Goal: Navigation & Orientation: Find specific page/section

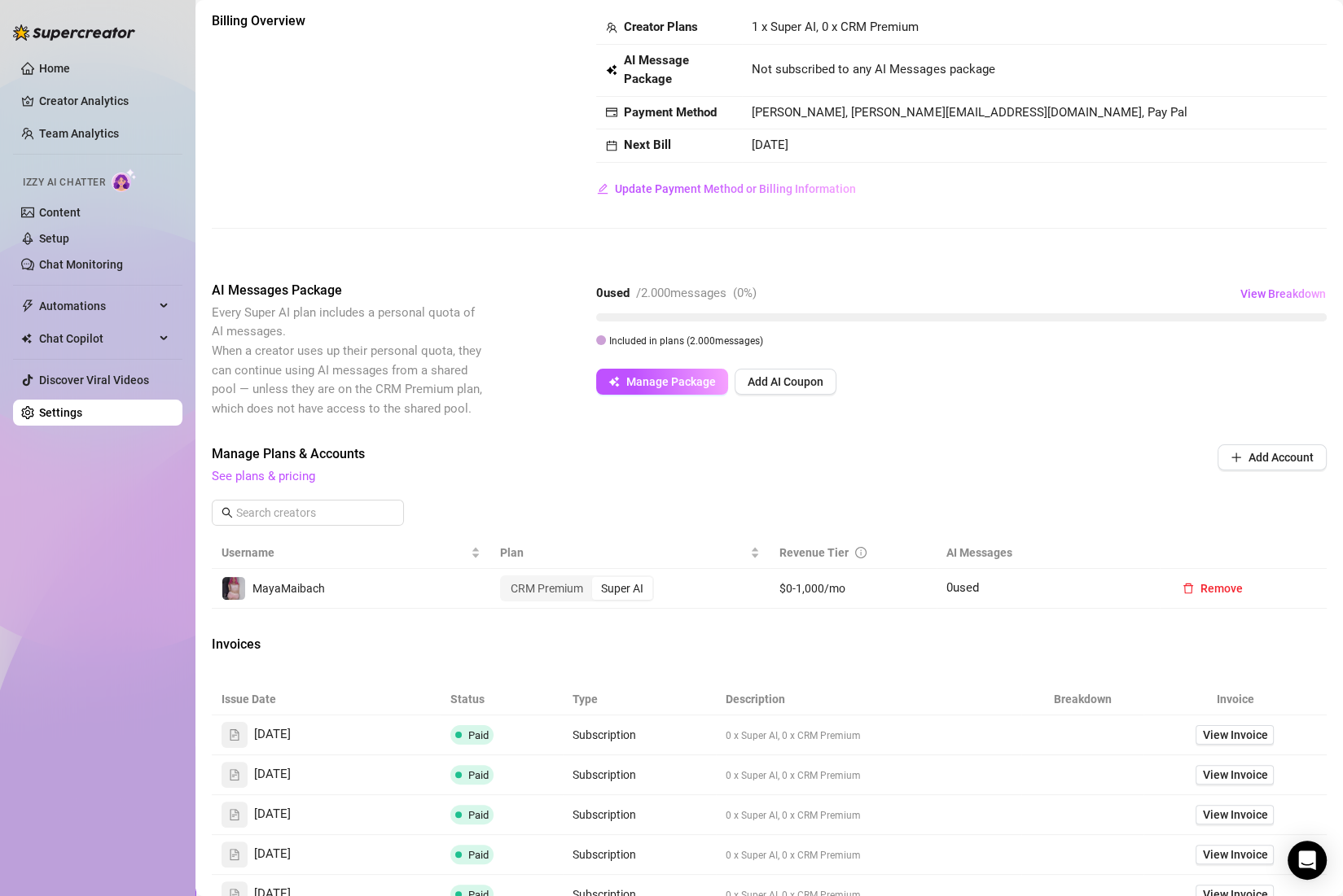
scroll to position [89, 0]
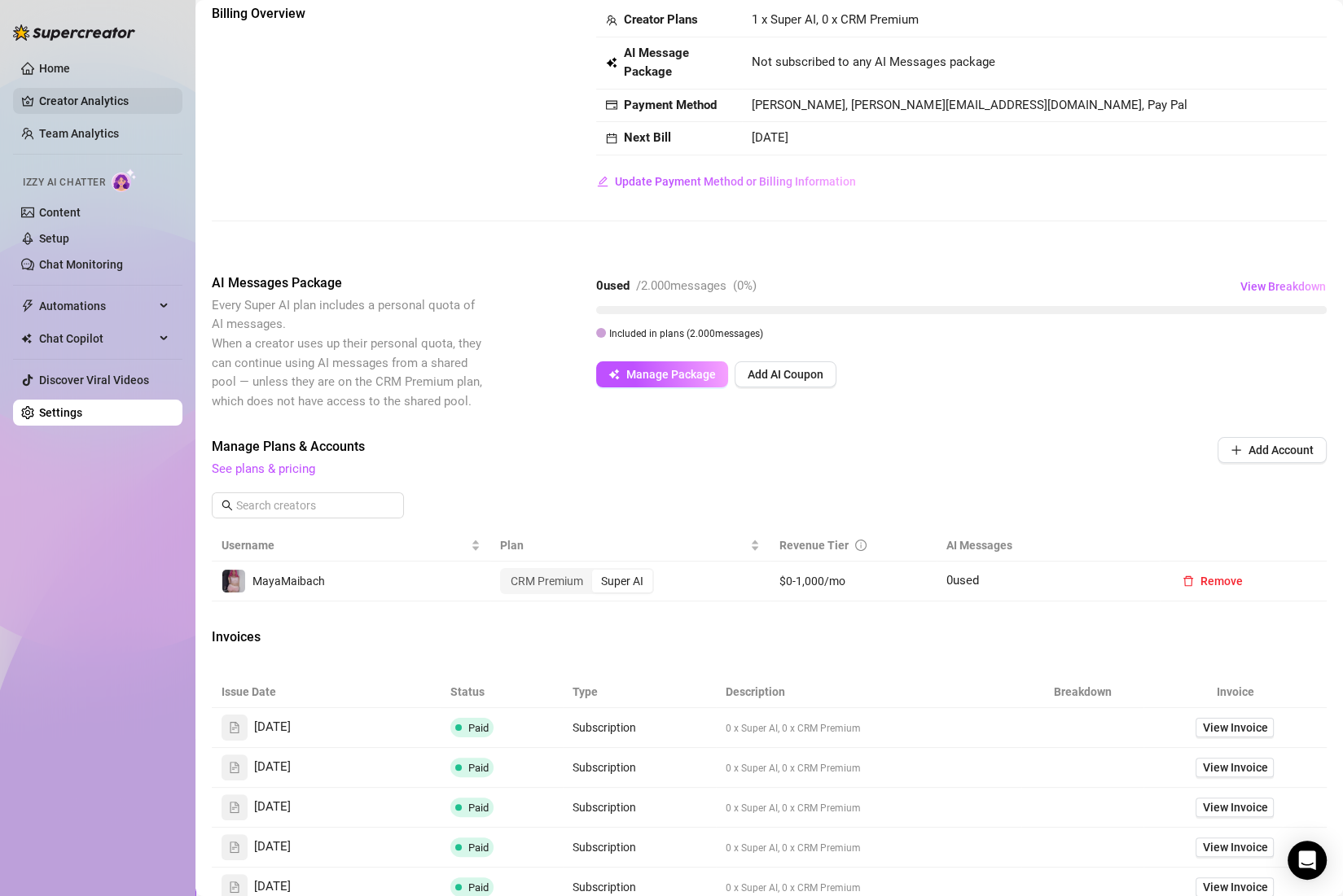
click at [90, 97] on link "Creator Analytics" at bounding box center [104, 101] width 130 height 26
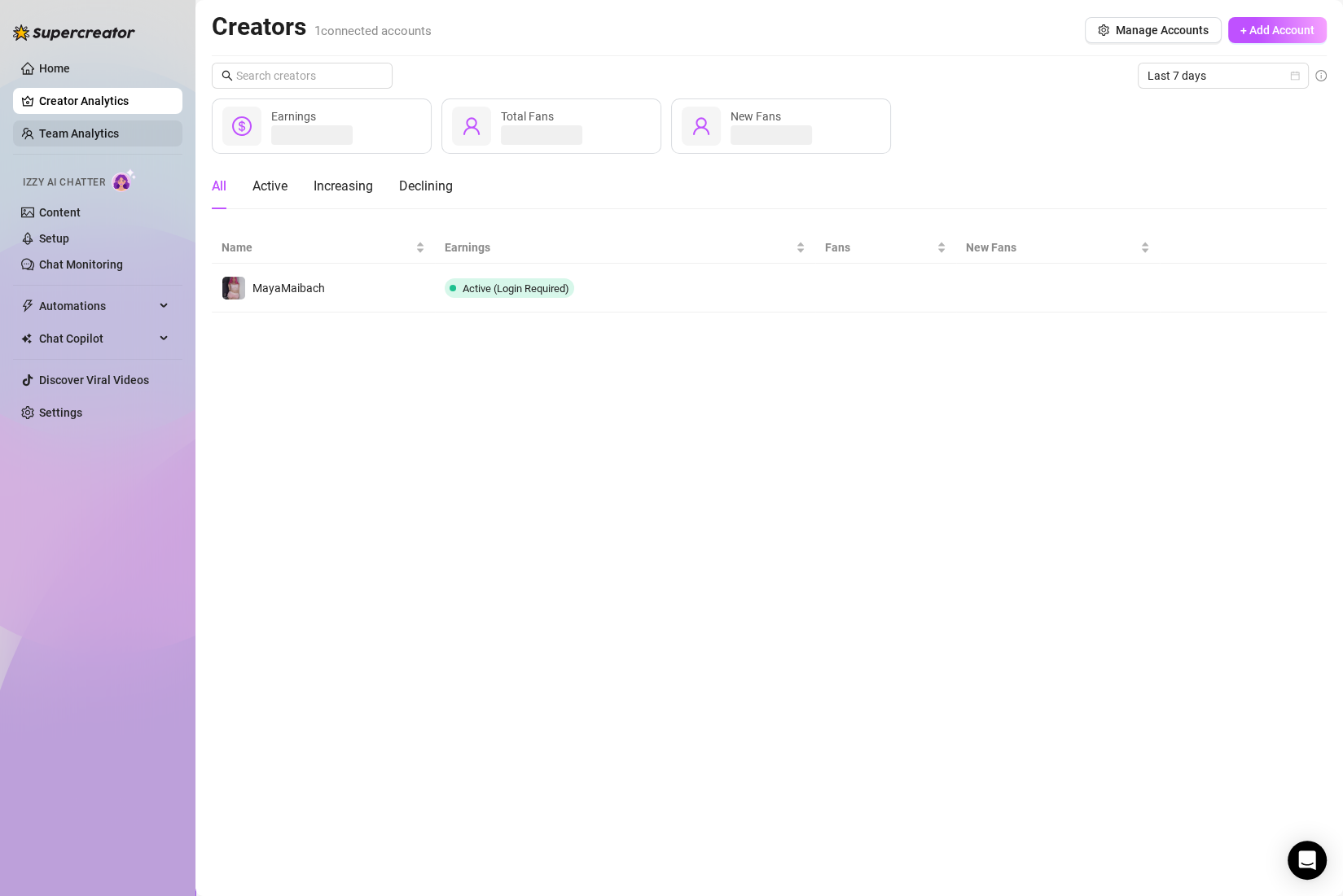
click at [85, 127] on link "Team Analytics" at bounding box center [79, 133] width 80 height 13
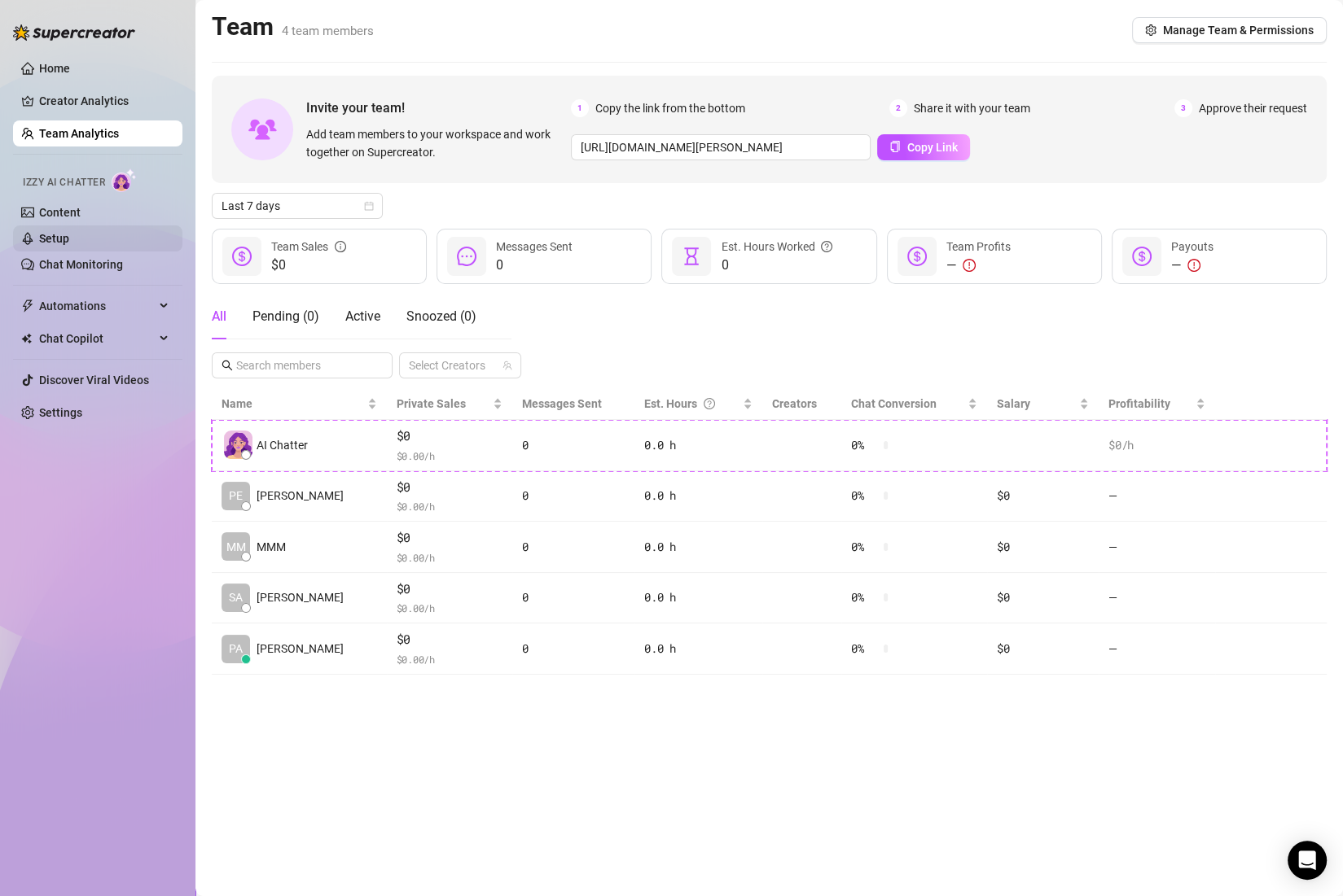
click at [69, 241] on link "Setup" at bounding box center [54, 239] width 30 height 13
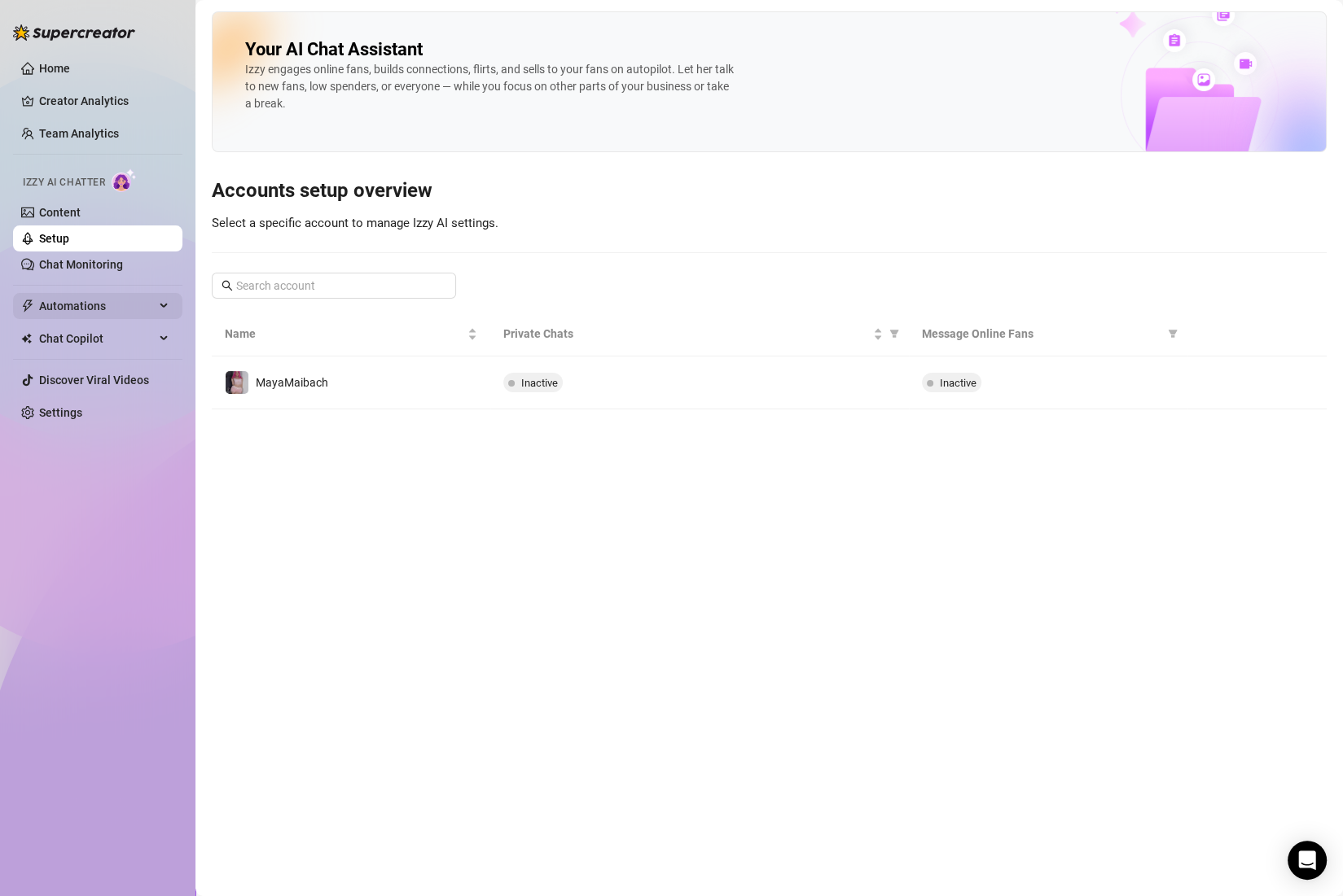
click at [95, 301] on span "Automations" at bounding box center [97, 306] width 116 height 26
